Goal: Task Accomplishment & Management: Complete application form

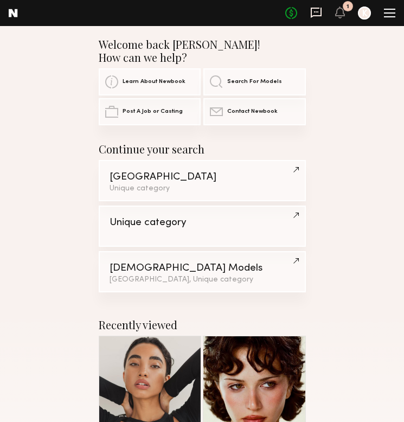
click at [320, 10] on icon at bounding box center [316, 13] width 12 height 12
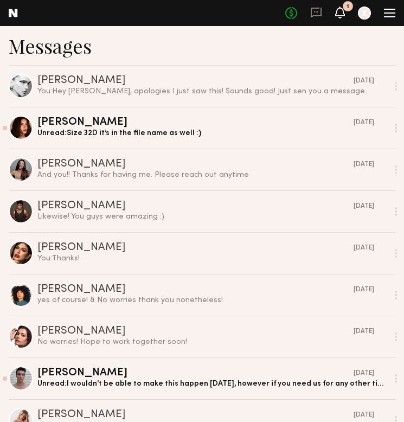
click at [343, 12] on icon at bounding box center [340, 12] width 9 height 8
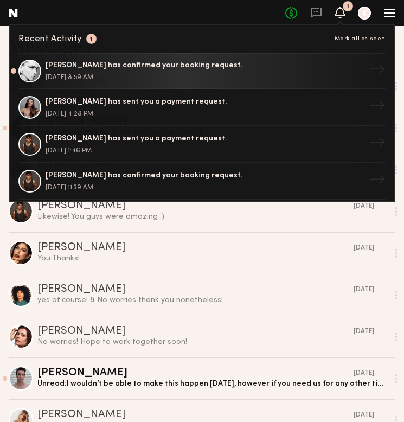
click at [385, 15] on div at bounding box center [389, 13] width 11 height 9
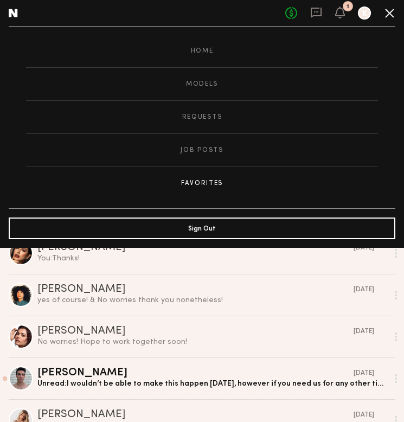
click at [201, 175] on link "Favorites" at bounding box center [202, 183] width 352 height 33
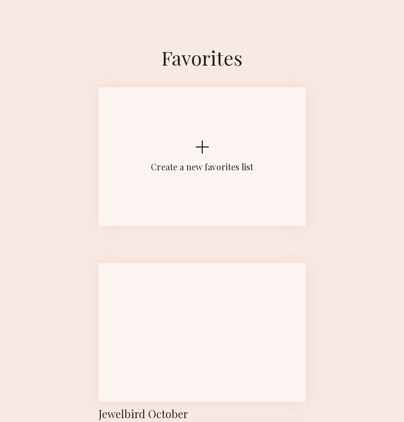
scroll to position [160, 0]
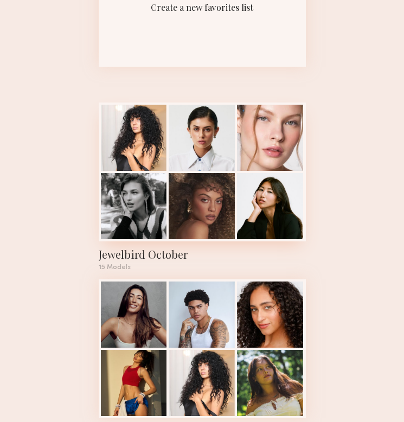
click at [202, 176] on div at bounding box center [202, 206] width 66 height 66
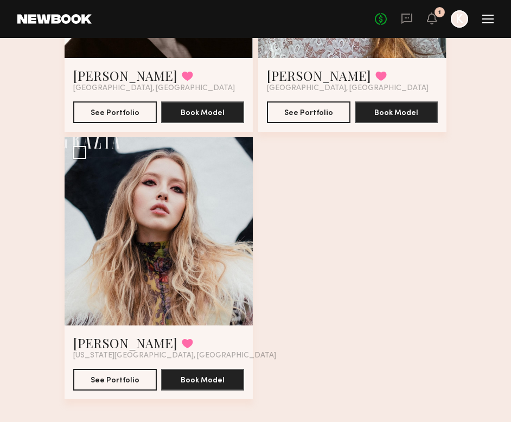
scroll to position [1862, 0]
click at [101, 340] on link "Stasia B." at bounding box center [125, 342] width 104 height 17
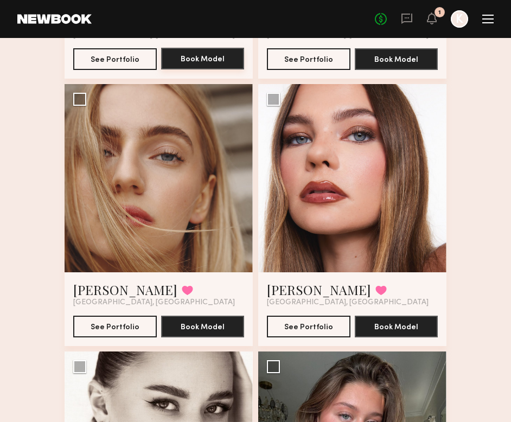
scroll to position [1385, 0]
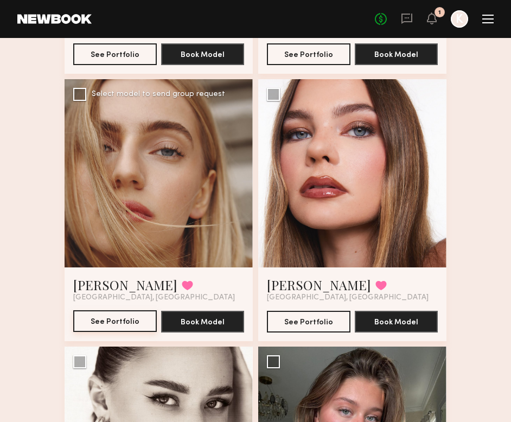
click at [123, 324] on button "See Portfolio" at bounding box center [115, 321] width 84 height 22
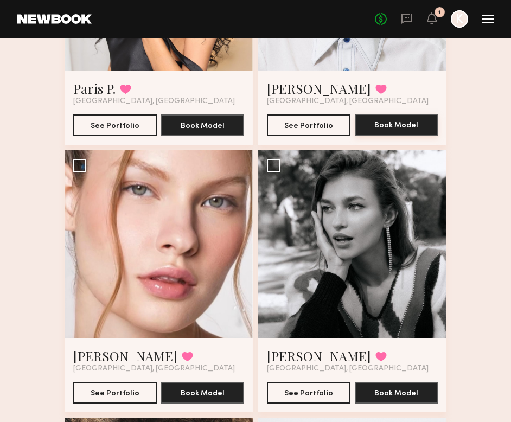
scroll to position [244, 0]
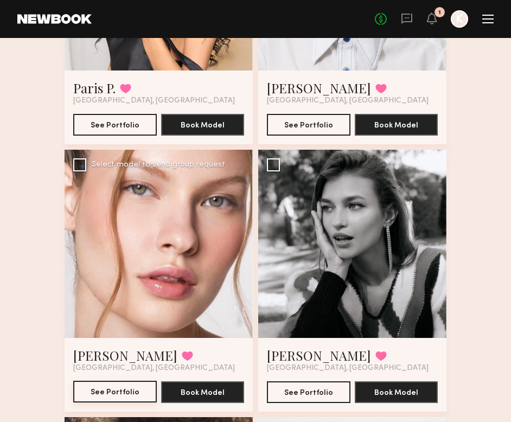
click at [122, 391] on button "See Portfolio" at bounding box center [115, 392] width 84 height 22
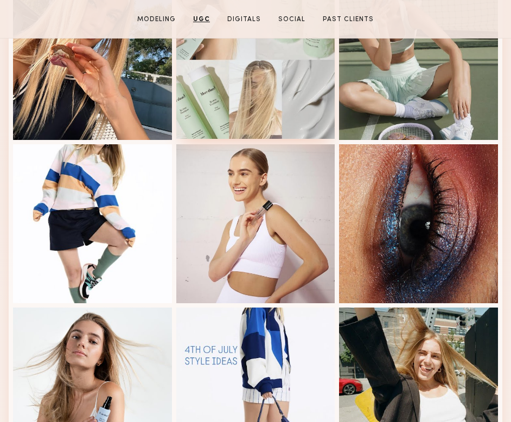
scroll to position [1736, 0]
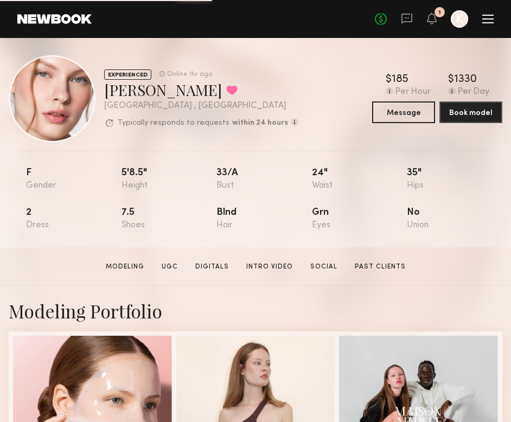
click at [486, 14] on div "No fees up to $5,000 1 K" at bounding box center [434, 18] width 119 height 17
click at [488, 18] on div at bounding box center [487, 19] width 11 height 9
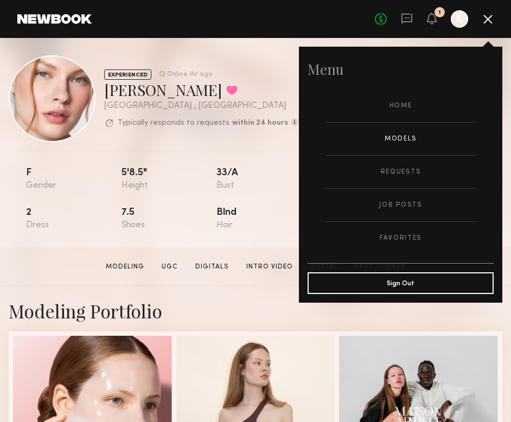
click at [390, 137] on link "Models" at bounding box center [400, 139] width 151 height 33
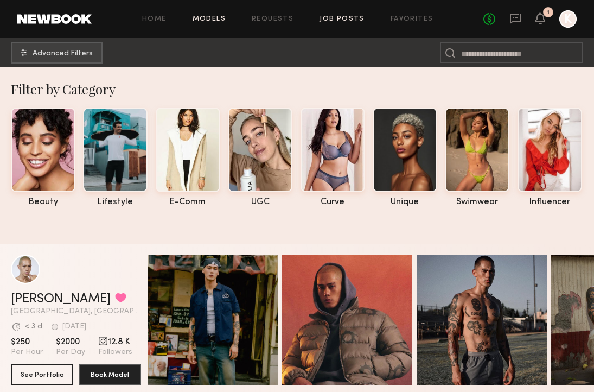
click at [322, 19] on link "Job Posts" at bounding box center [342, 19] width 45 height 7
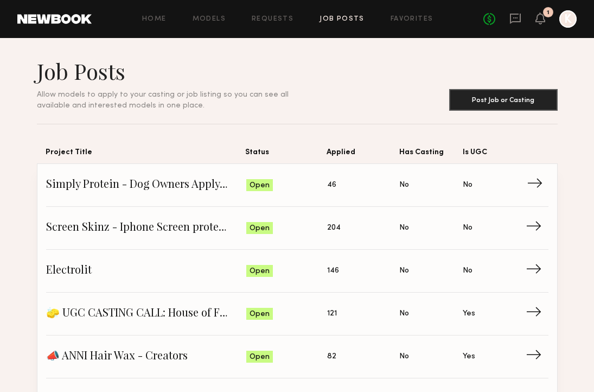
click at [194, 181] on span "Simply Protein - Dog Owners Apply (Show Us Your Pups!)" at bounding box center [146, 185] width 200 height 16
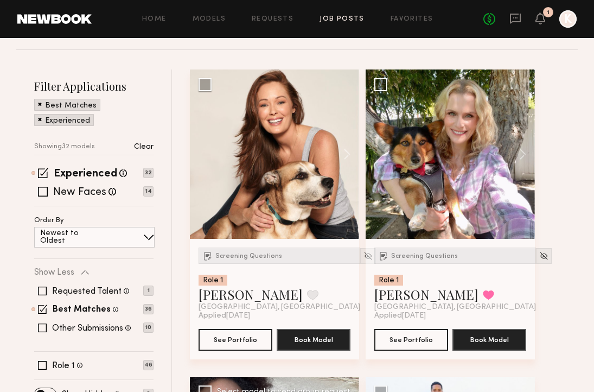
scroll to position [9, 0]
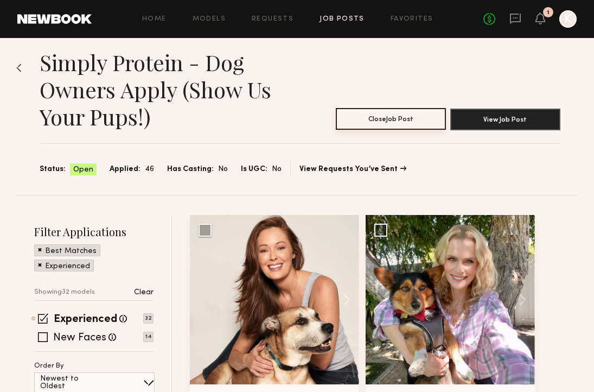
click at [389, 113] on button "Close Job Post" at bounding box center [391, 119] width 110 height 22
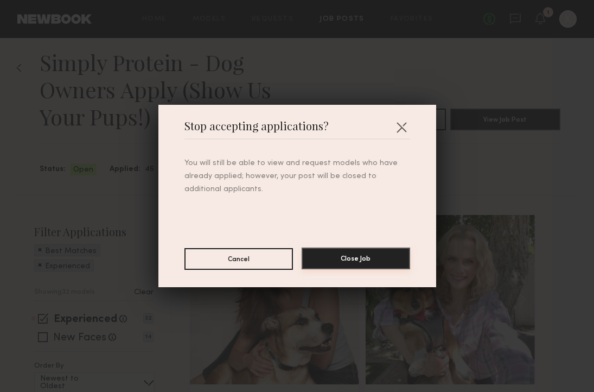
click at [354, 254] on button "Close Job" at bounding box center [356, 258] width 109 height 22
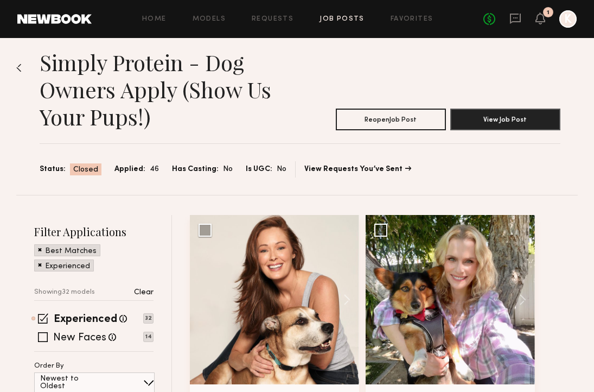
click at [21, 65] on img at bounding box center [18, 67] width 5 height 9
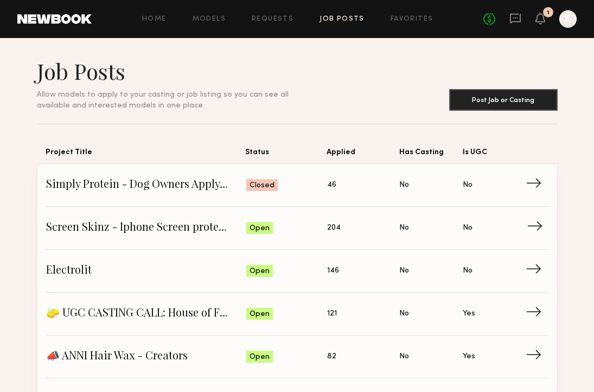
click at [214, 221] on span "Screen Skinz - Iphone Screen protectors" at bounding box center [146, 228] width 200 height 16
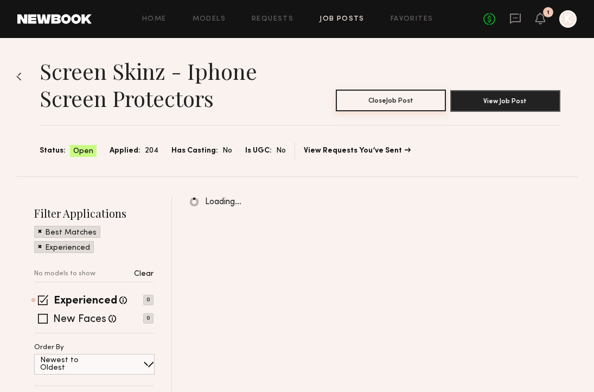
click at [389, 97] on button "Close Job Post" at bounding box center [391, 101] width 110 height 22
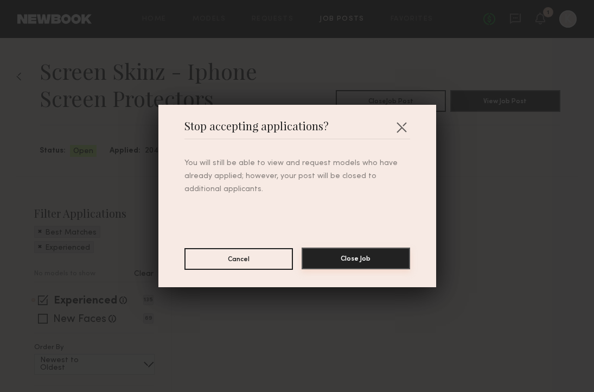
click at [364, 262] on button "Close Job" at bounding box center [356, 258] width 109 height 22
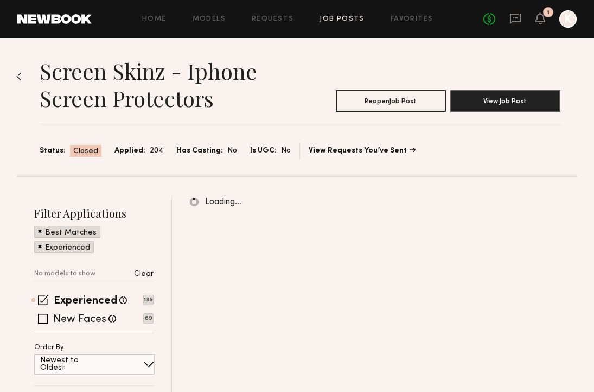
click at [21, 73] on img at bounding box center [18, 76] width 5 height 9
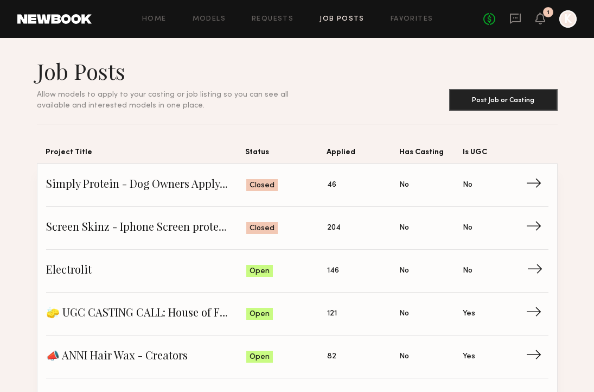
scroll to position [65, 0]
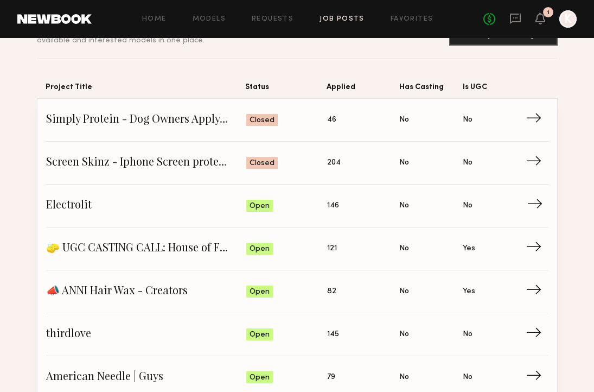
click at [187, 208] on span "Electrolit" at bounding box center [146, 206] width 200 height 16
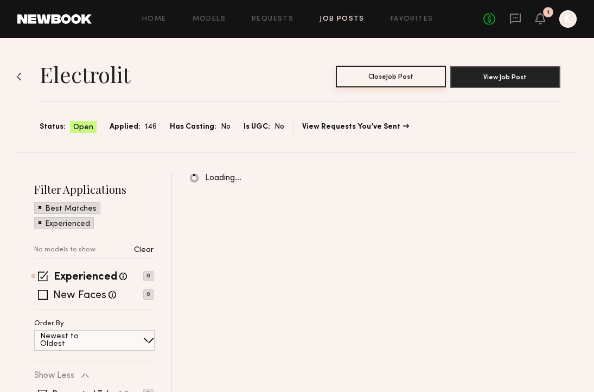
click at [374, 71] on button "Close Job Post" at bounding box center [391, 77] width 110 height 22
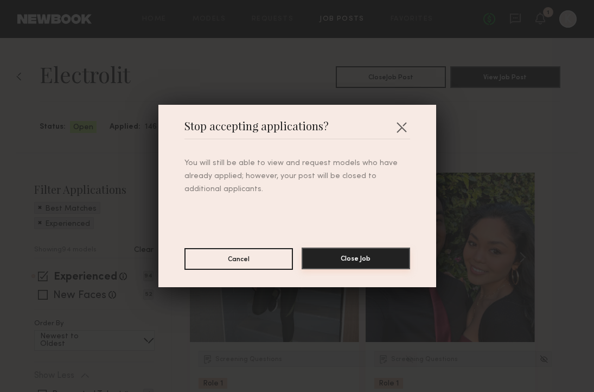
click at [336, 262] on button "Close Job" at bounding box center [356, 258] width 109 height 22
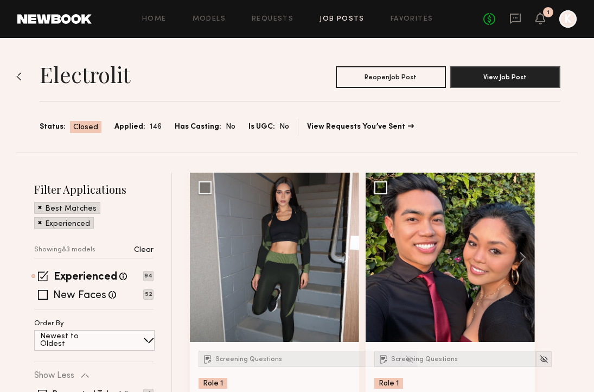
click at [20, 78] on img at bounding box center [18, 76] width 5 height 9
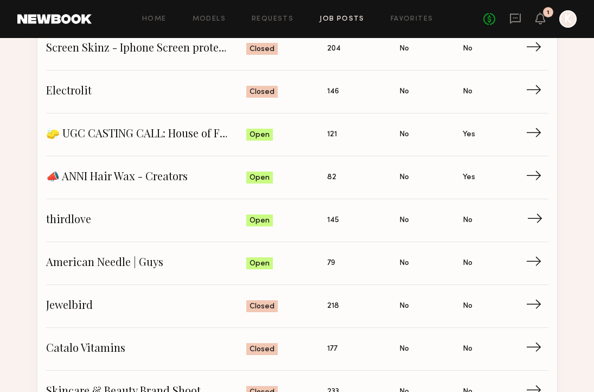
scroll to position [182, 0]
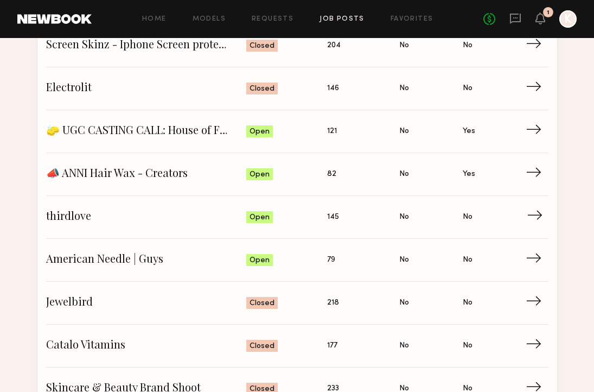
click at [290, 226] on link "thirdlove Status: Open Applied: 145 Has Casting: No Is UGC: No →" at bounding box center [297, 217] width 502 height 43
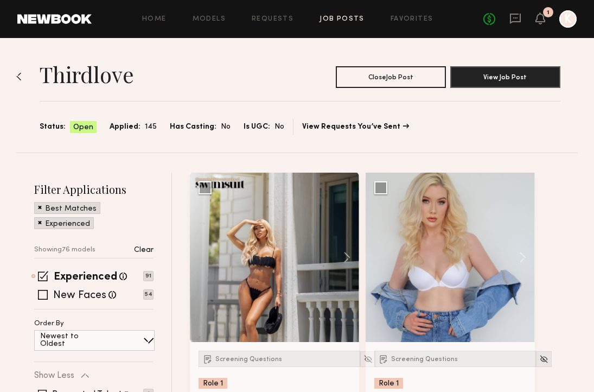
click at [19, 77] on img at bounding box center [18, 76] width 5 height 9
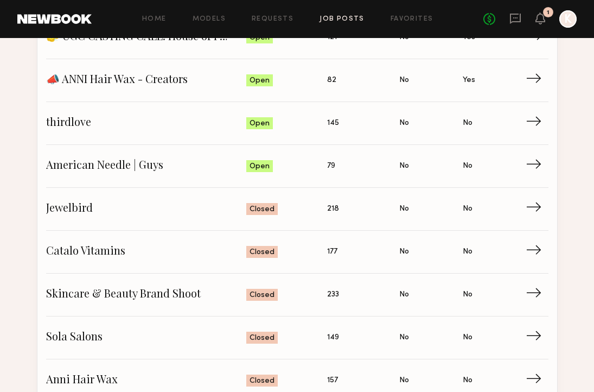
scroll to position [278, 0]
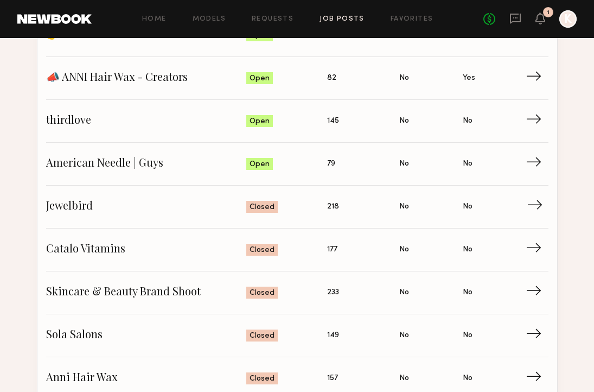
click at [171, 202] on span "Jewelbird" at bounding box center [146, 207] width 200 height 16
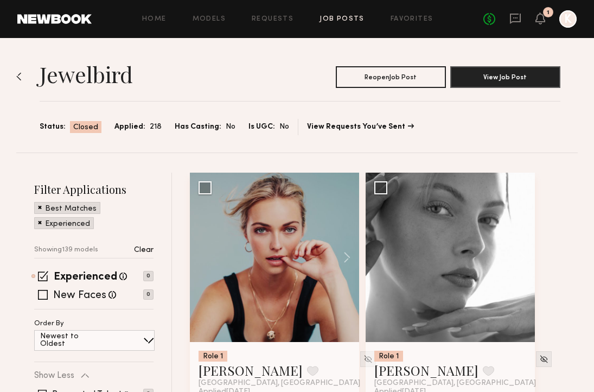
scroll to position [79, 0]
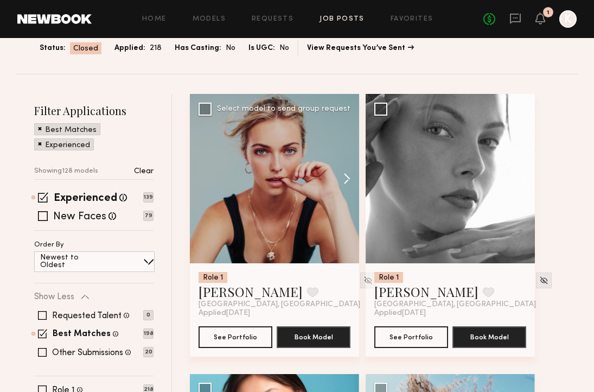
click at [353, 175] on button at bounding box center [341, 178] width 35 height 169
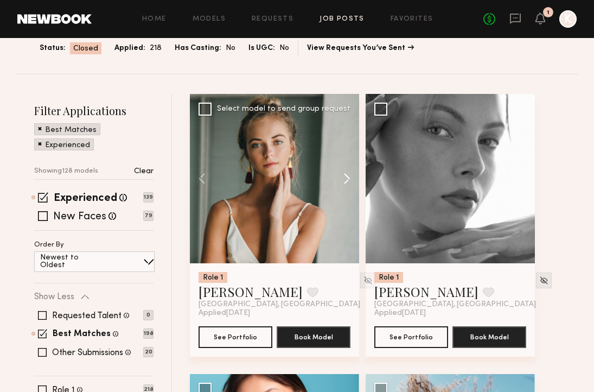
click at [353, 175] on button at bounding box center [341, 178] width 35 height 169
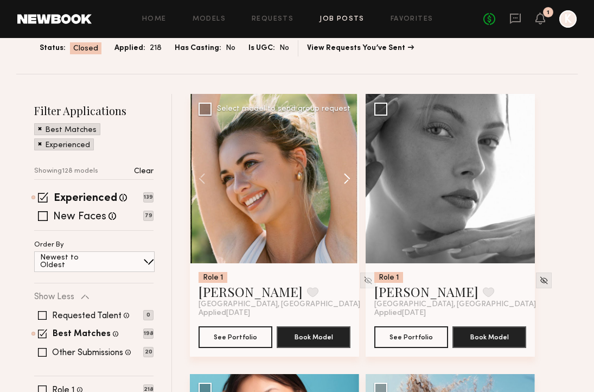
click at [353, 175] on button at bounding box center [341, 178] width 35 height 169
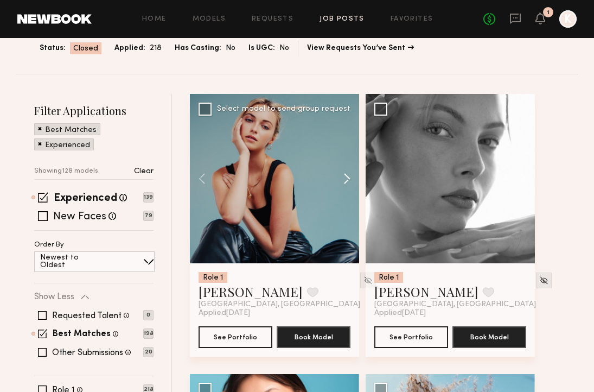
click at [352, 175] on button at bounding box center [341, 178] width 35 height 169
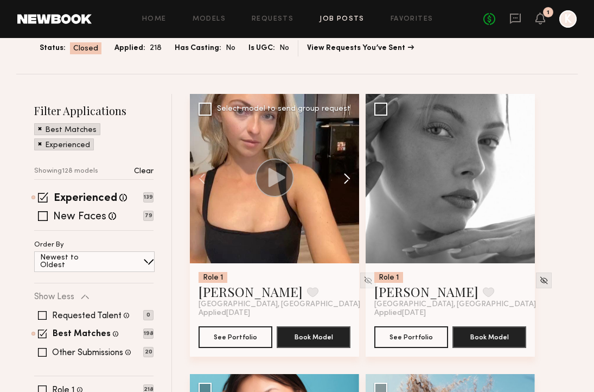
click at [352, 175] on button at bounding box center [341, 178] width 35 height 169
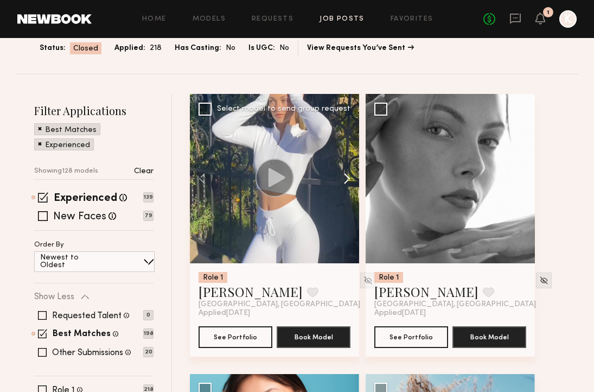
click at [352, 175] on button at bounding box center [341, 178] width 35 height 169
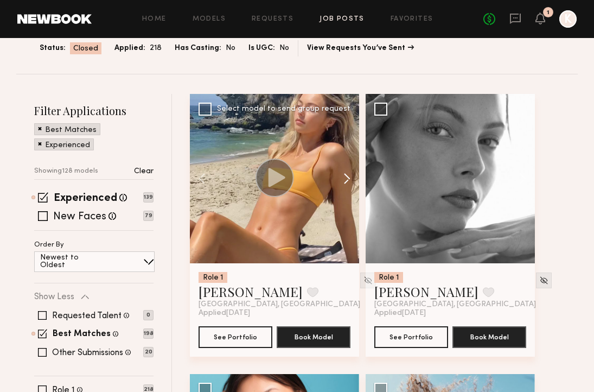
click at [352, 175] on button at bounding box center [341, 178] width 35 height 169
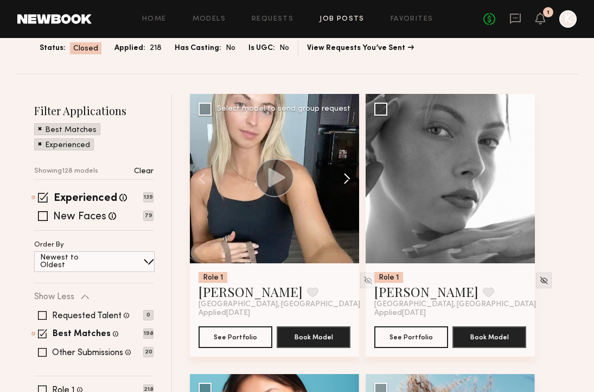
click at [352, 175] on button at bounding box center [341, 178] width 35 height 169
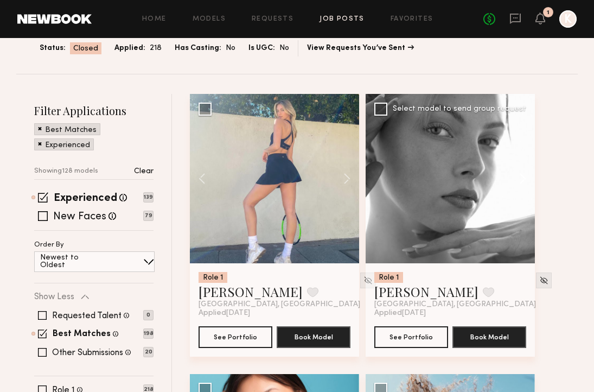
click at [511, 174] on button at bounding box center [517, 178] width 35 height 169
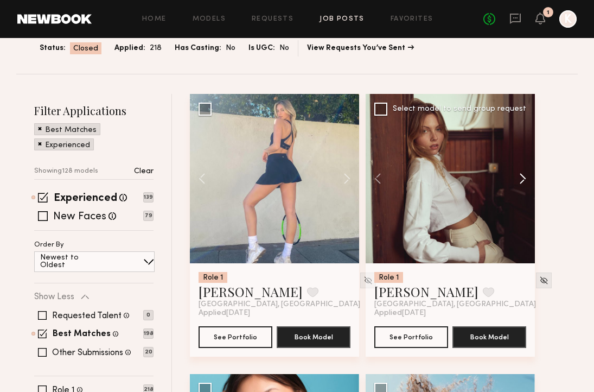
click at [511, 174] on button at bounding box center [517, 178] width 35 height 169
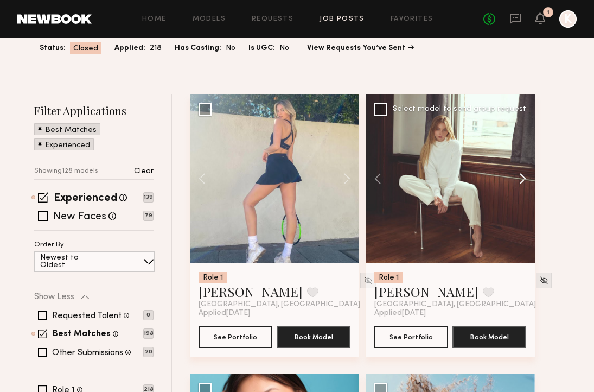
click at [511, 174] on button at bounding box center [517, 178] width 35 height 169
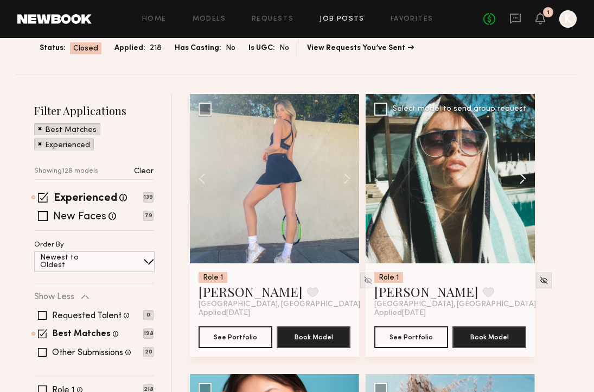
click at [511, 174] on button at bounding box center [517, 178] width 35 height 169
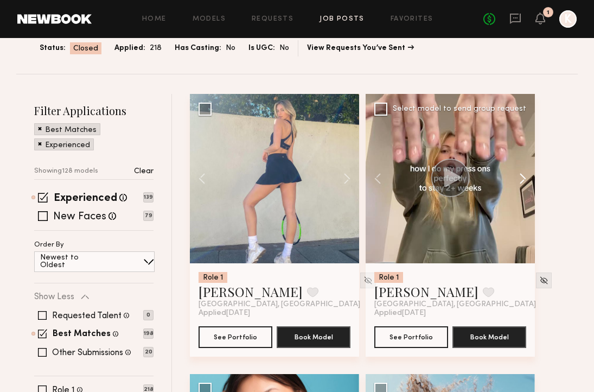
click at [511, 174] on button at bounding box center [517, 178] width 35 height 169
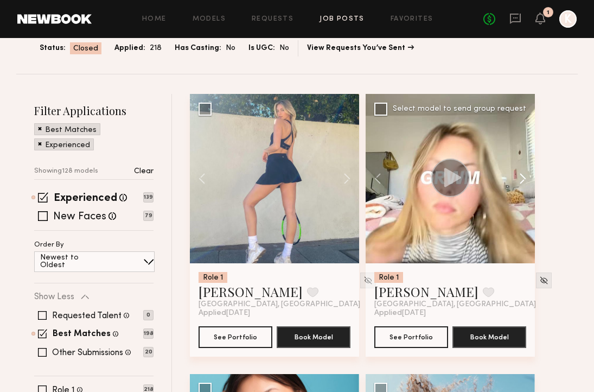
click at [511, 174] on button at bounding box center [517, 178] width 35 height 169
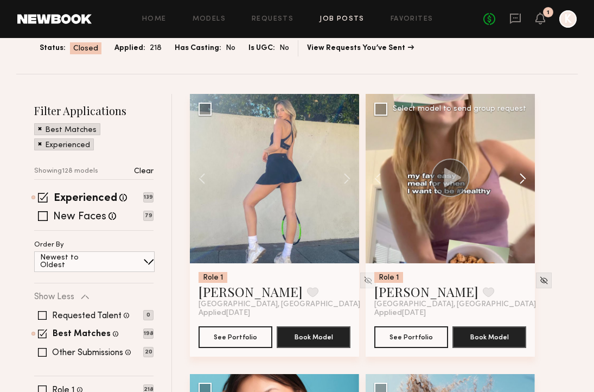
click at [511, 174] on button at bounding box center [517, 178] width 35 height 169
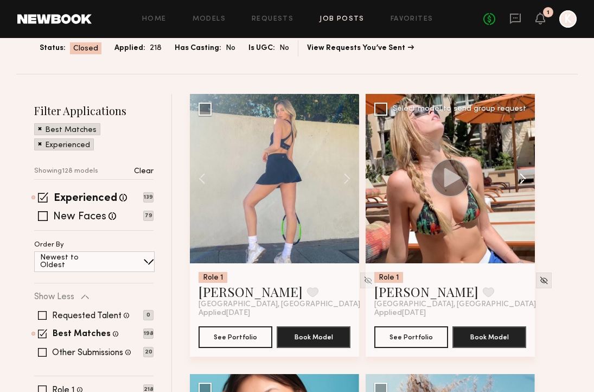
click at [511, 174] on button at bounding box center [517, 178] width 35 height 169
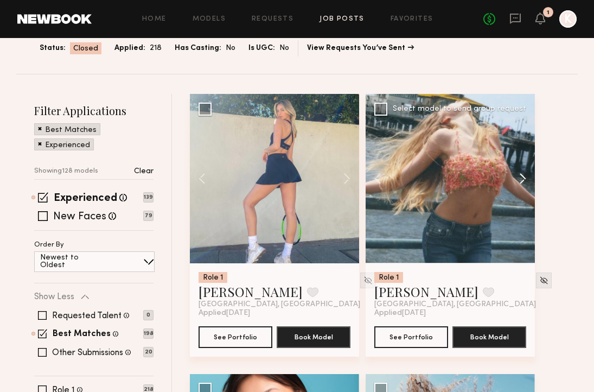
click at [511, 174] on button at bounding box center [517, 178] width 35 height 169
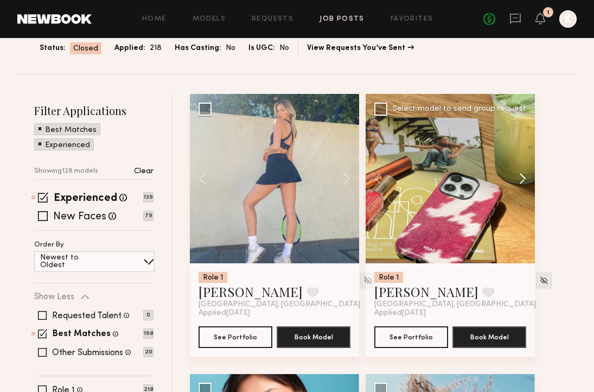
click at [511, 174] on button at bounding box center [517, 178] width 35 height 169
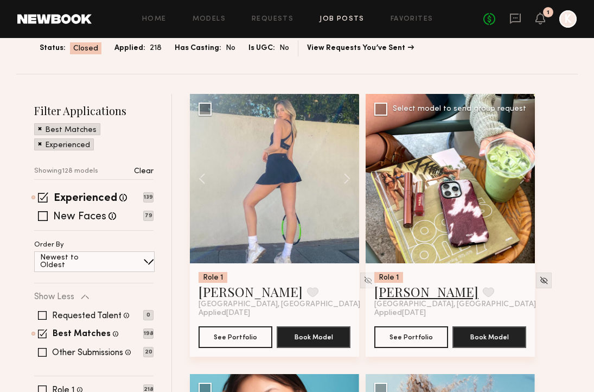
click at [400, 293] on link "Ellie G." at bounding box center [426, 291] width 104 height 17
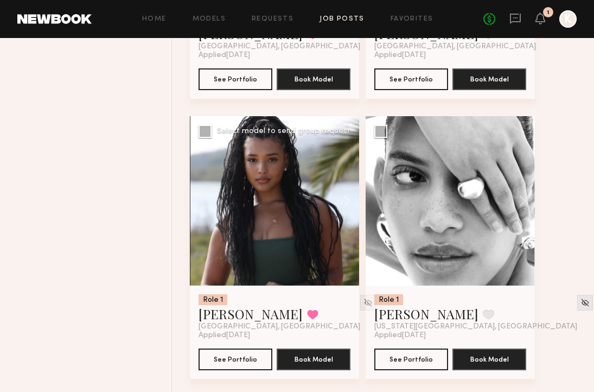
scroll to position [653, 0]
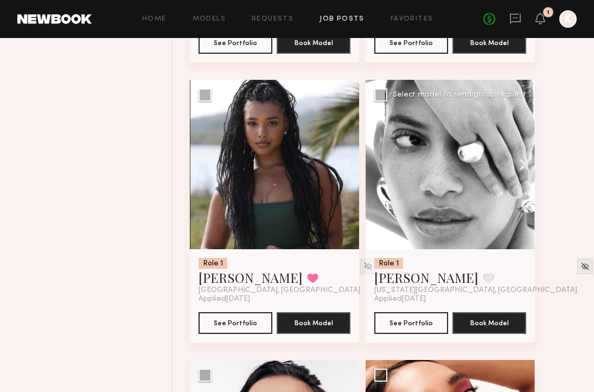
click at [511, 162] on button at bounding box center [517, 164] width 35 height 169
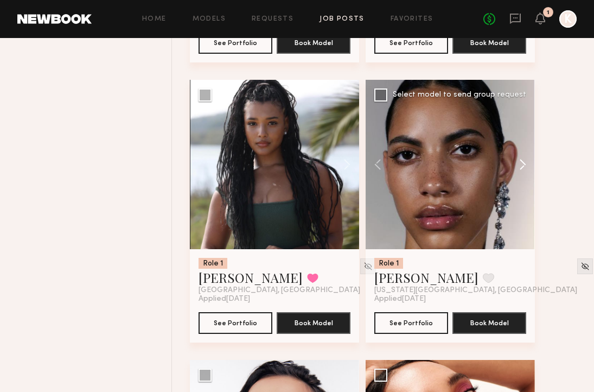
click at [511, 162] on button at bounding box center [517, 164] width 35 height 169
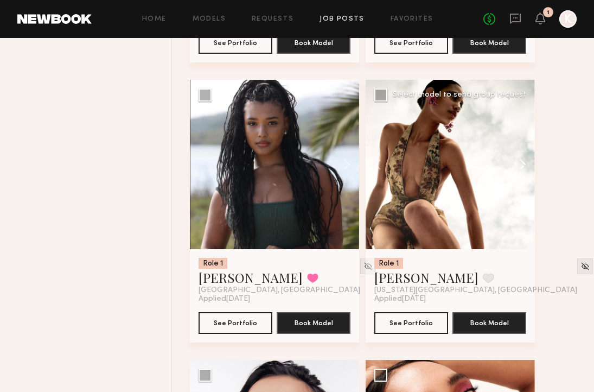
click at [511, 162] on button at bounding box center [517, 164] width 35 height 169
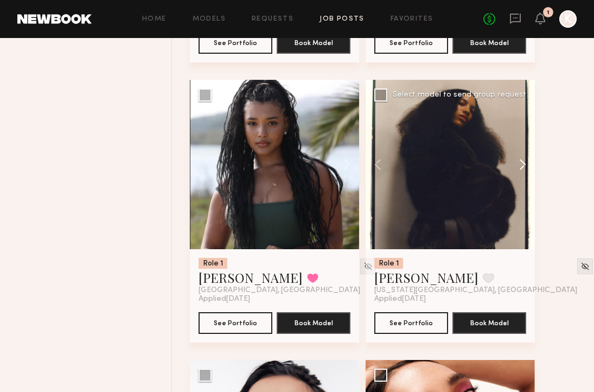
click at [511, 162] on button at bounding box center [517, 164] width 35 height 169
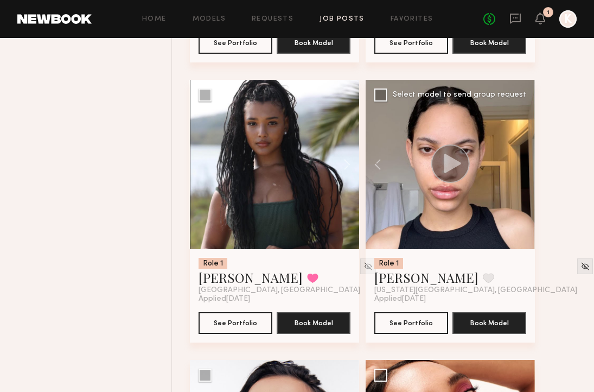
click at [511, 162] on div at bounding box center [450, 164] width 169 height 169
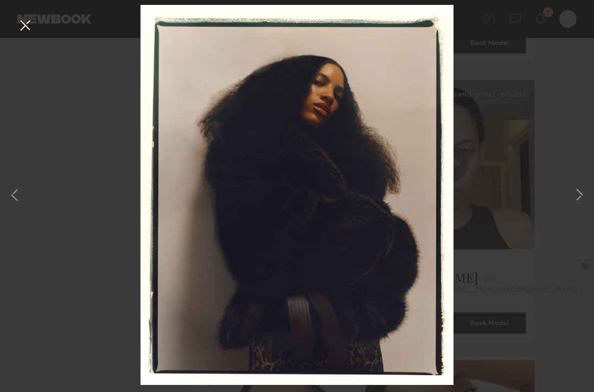
click at [28, 30] on button at bounding box center [24, 26] width 17 height 20
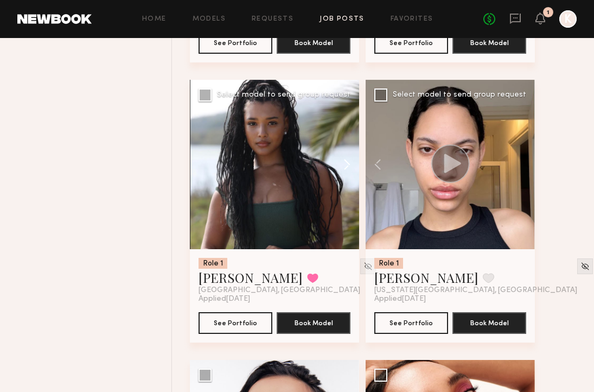
click at [343, 163] on button at bounding box center [341, 164] width 35 height 169
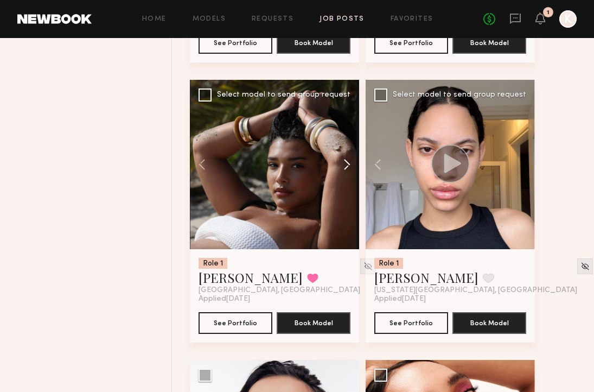
click at [343, 163] on button at bounding box center [341, 164] width 35 height 169
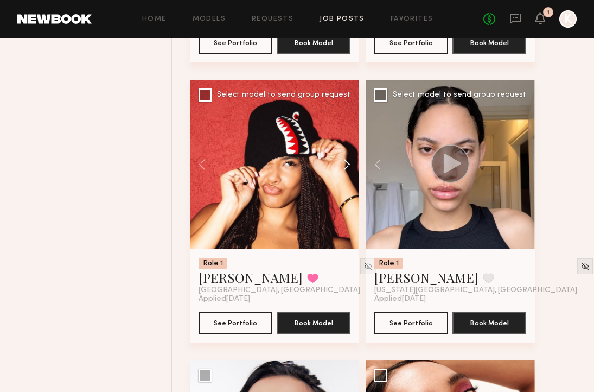
click at [343, 163] on button at bounding box center [341, 164] width 35 height 169
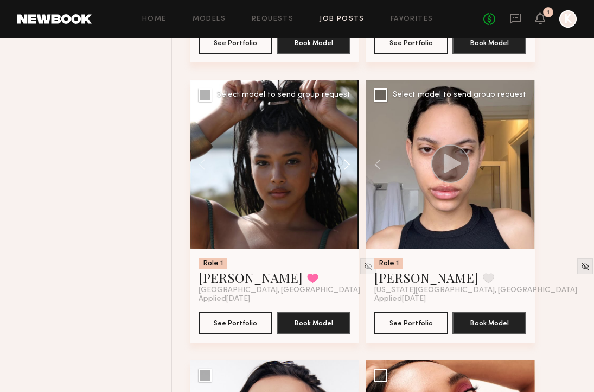
click at [343, 163] on button at bounding box center [341, 164] width 35 height 169
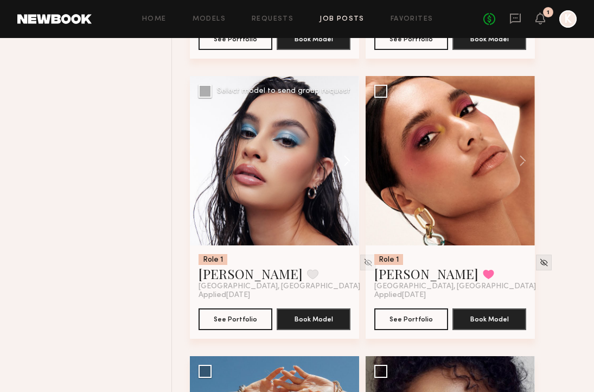
scroll to position [960, 0]
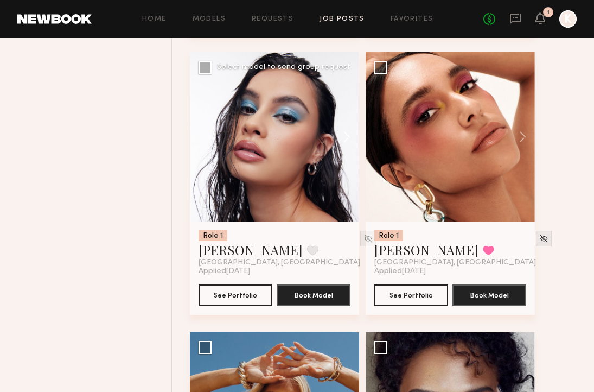
click at [340, 135] on button at bounding box center [341, 136] width 35 height 169
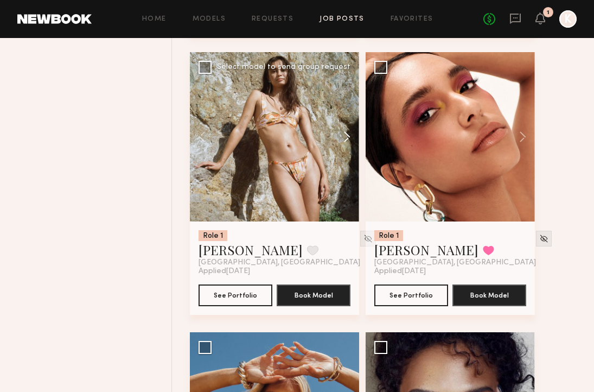
click at [340, 135] on button at bounding box center [341, 136] width 35 height 169
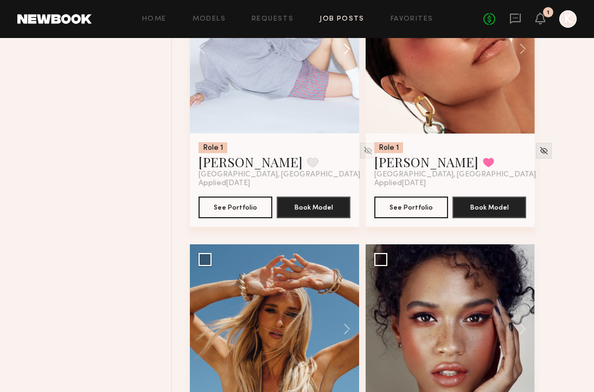
scroll to position [1161, 0]
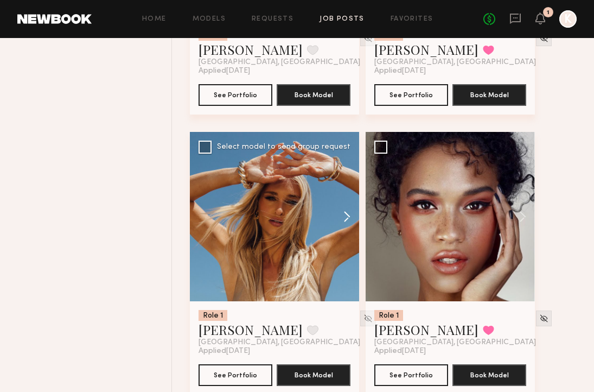
click at [347, 210] on button at bounding box center [341, 216] width 35 height 169
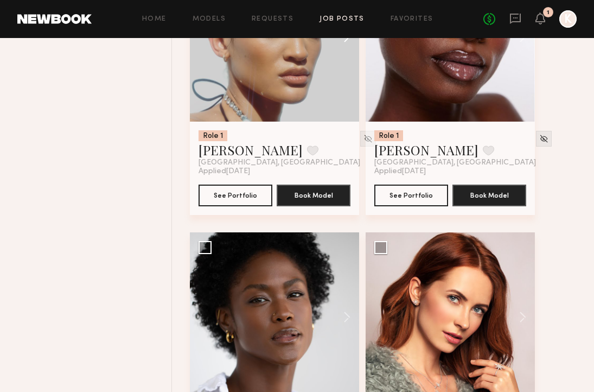
scroll to position [2350, 0]
